Goal: Transaction & Acquisition: Download file/media

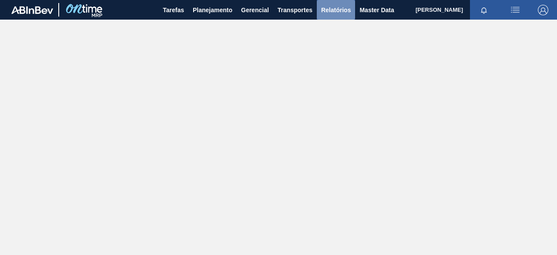
click at [337, 5] on span "Relatórios" at bounding box center [336, 10] width 30 height 10
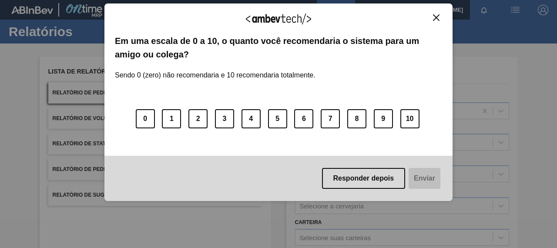
click at [138, 0] on body "Tarefas Planejamento Gerencial Transportes Relatórios Master Data Bruno Roldão …" at bounding box center [278, 0] width 557 height 0
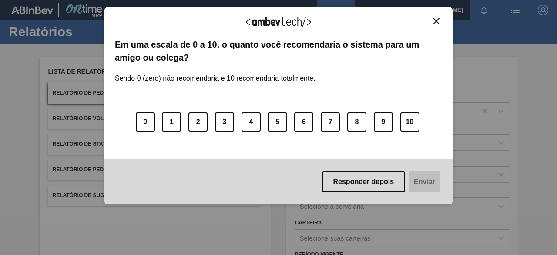
click at [436, 18] on img "Close" at bounding box center [436, 21] width 7 height 7
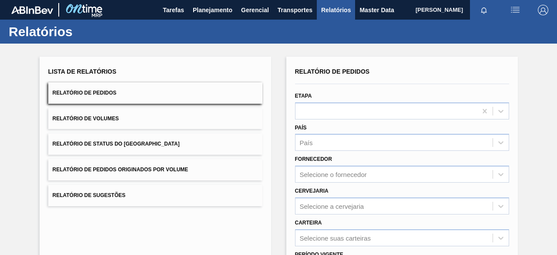
click at [160, 174] on button "Relatório de Pedidos Originados por Volume" at bounding box center [155, 169] width 214 height 21
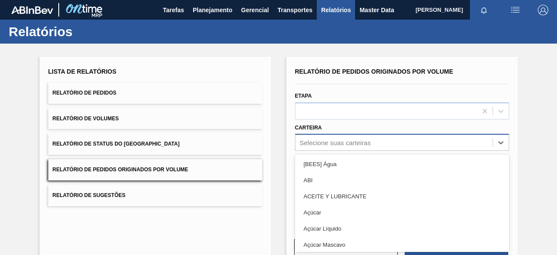
scroll to position [33, 0]
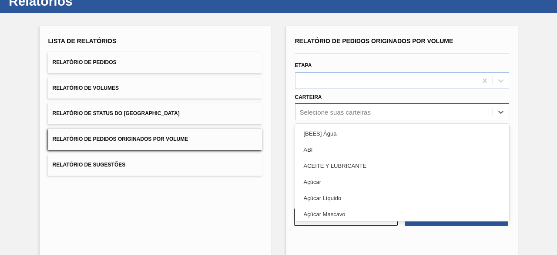
click at [321, 120] on div "option [BEES] Água focused, 1 of 101. 101 results available. Use Up and Down to…" at bounding box center [402, 111] width 214 height 17
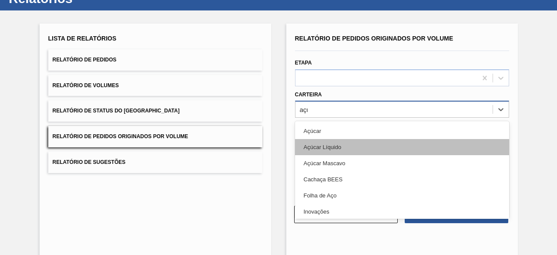
type input "açuca"
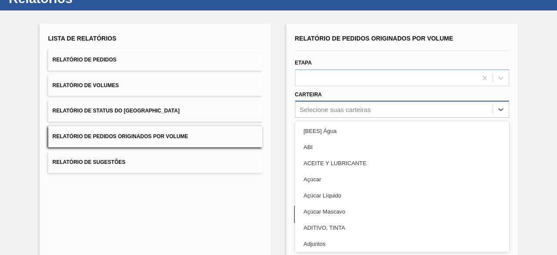
click at [335, 108] on div "Selecione suas carteiras" at bounding box center [335, 109] width 71 height 7
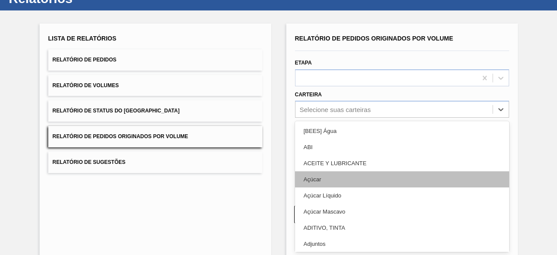
click at [330, 175] on div "Açúcar" at bounding box center [402, 179] width 214 height 16
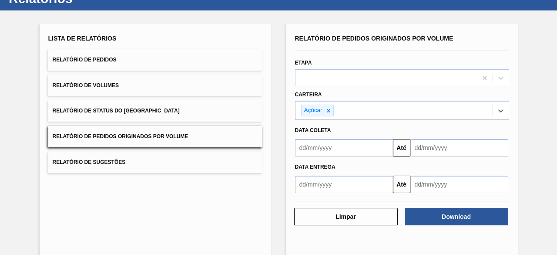
click at [339, 145] on input "text" at bounding box center [344, 147] width 98 height 17
click at [436, 121] on div "Data coleta Até" at bounding box center [402, 138] width 221 height 37
click at [357, 138] on div "Até" at bounding box center [402, 147] width 221 height 20
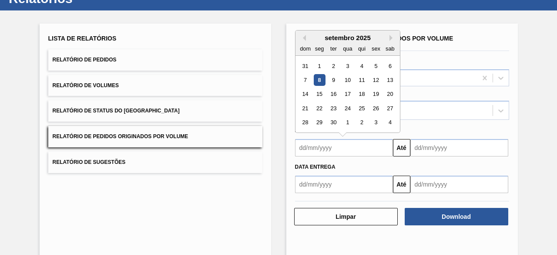
click at [355, 146] on input "text" at bounding box center [344, 147] width 98 height 17
click at [378, 63] on div "5" at bounding box center [376, 66] width 12 height 12
type input "05/09/2025"
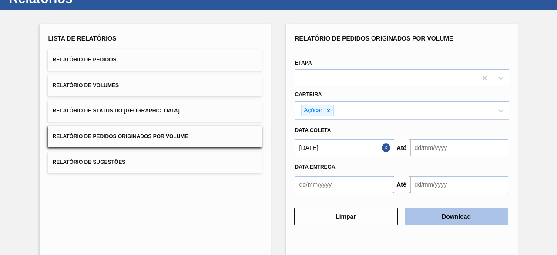
click at [429, 213] on button "Download" at bounding box center [457, 216] width 104 height 17
